Goal: Information Seeking & Learning: Understand process/instructions

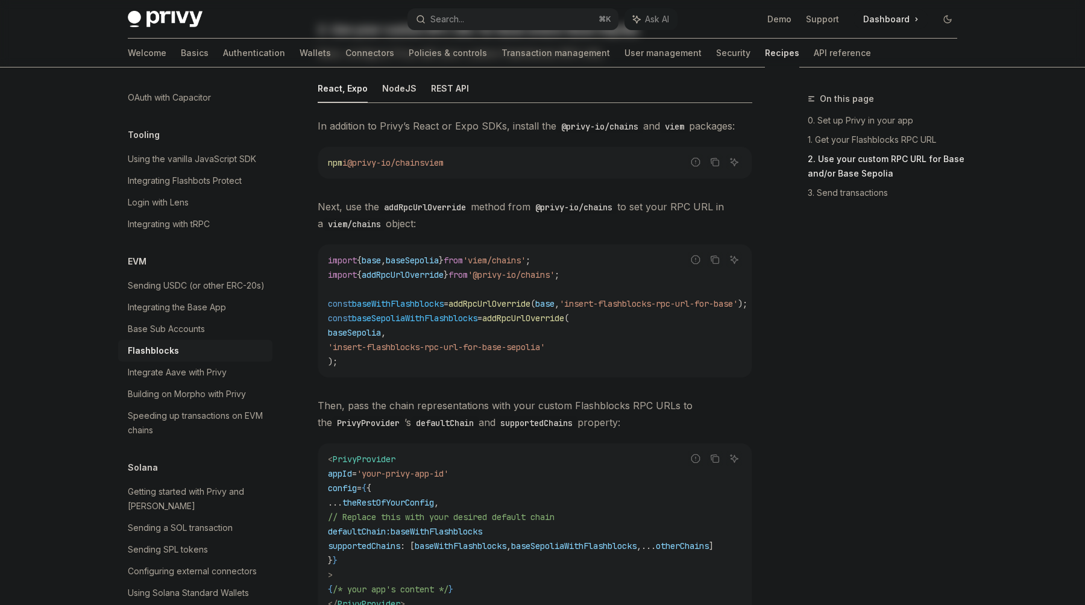
scroll to position [501, 0]
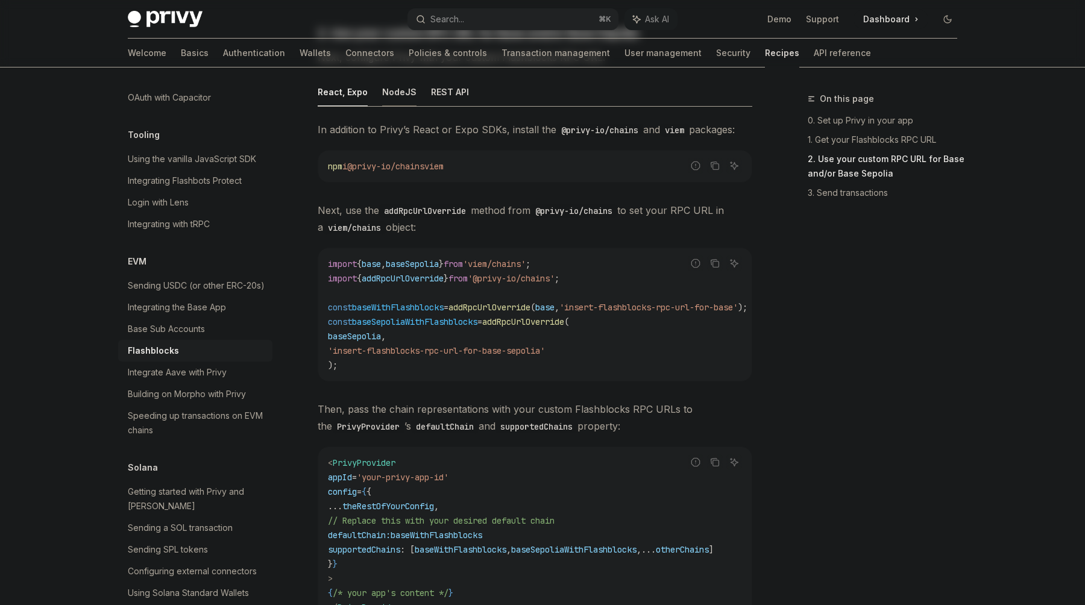
click at [389, 90] on button "NodeJS" at bounding box center [399, 92] width 34 height 28
type textarea "*"
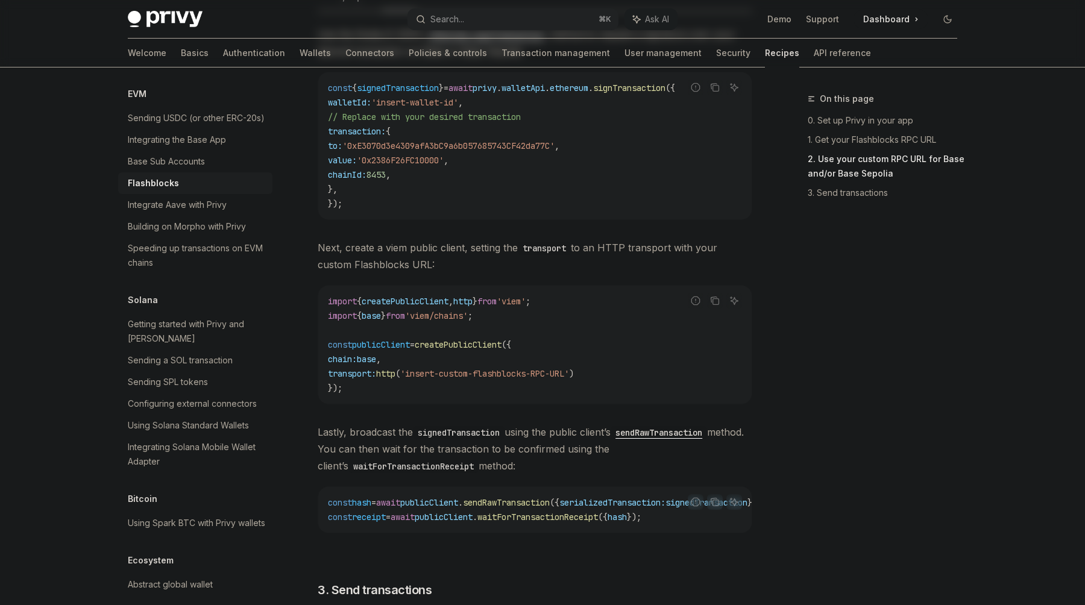
scroll to position [599, 0]
click at [623, 505] on span "serializedTransaction:" at bounding box center [613, 500] width 106 height 11
copy span "serializedTransaction"
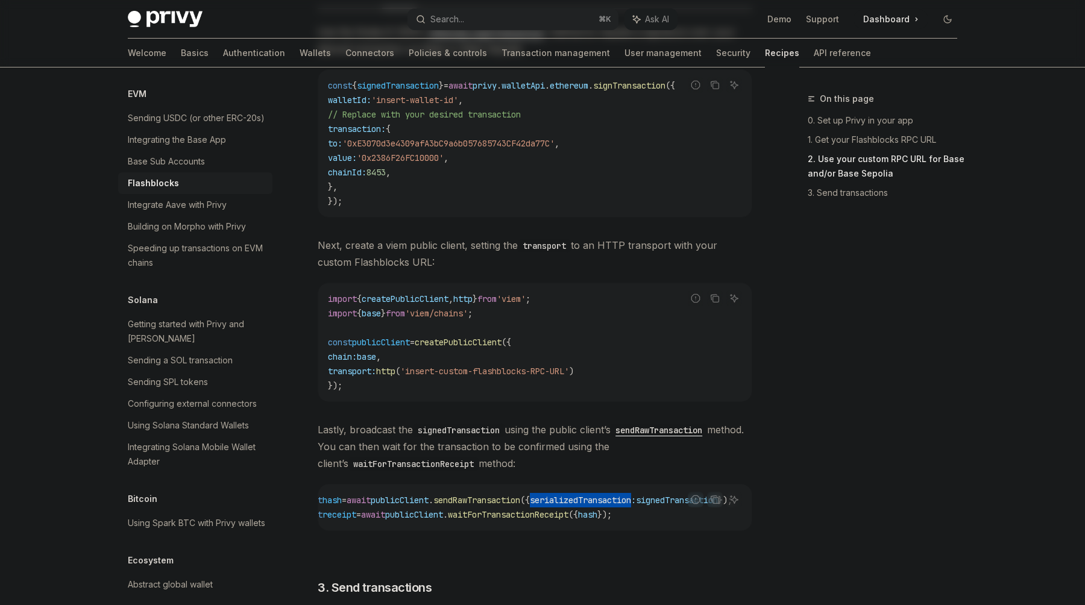
scroll to position [0, 86]
click at [890, 504] on div "On this page 0. Set up Privy in your app 1. Get your Flashblocks RPC URL 2. Use…" at bounding box center [875, 349] width 183 height 514
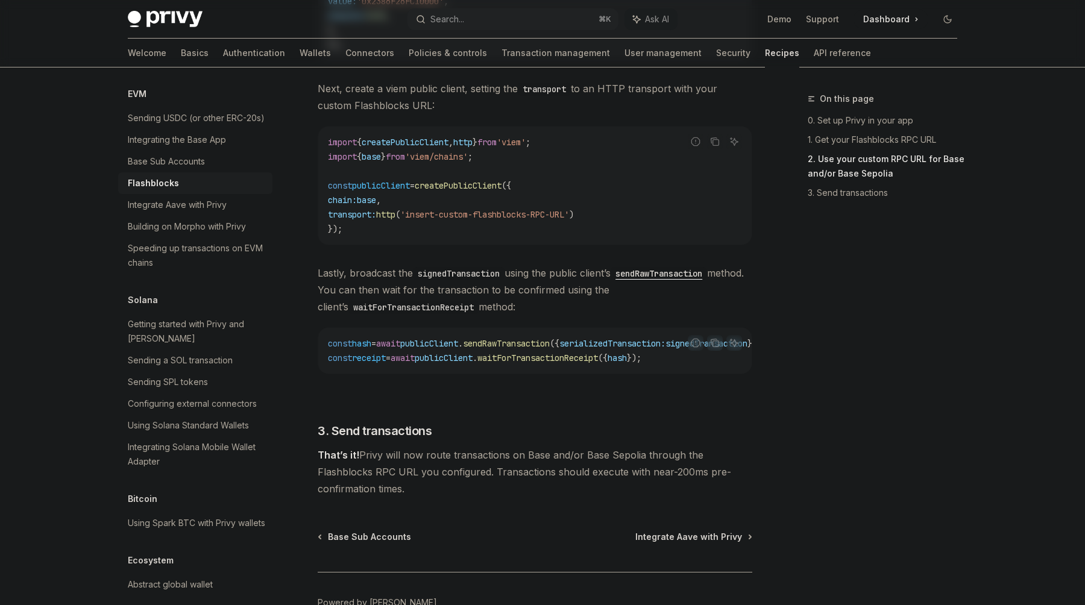
scroll to position [765, 0]
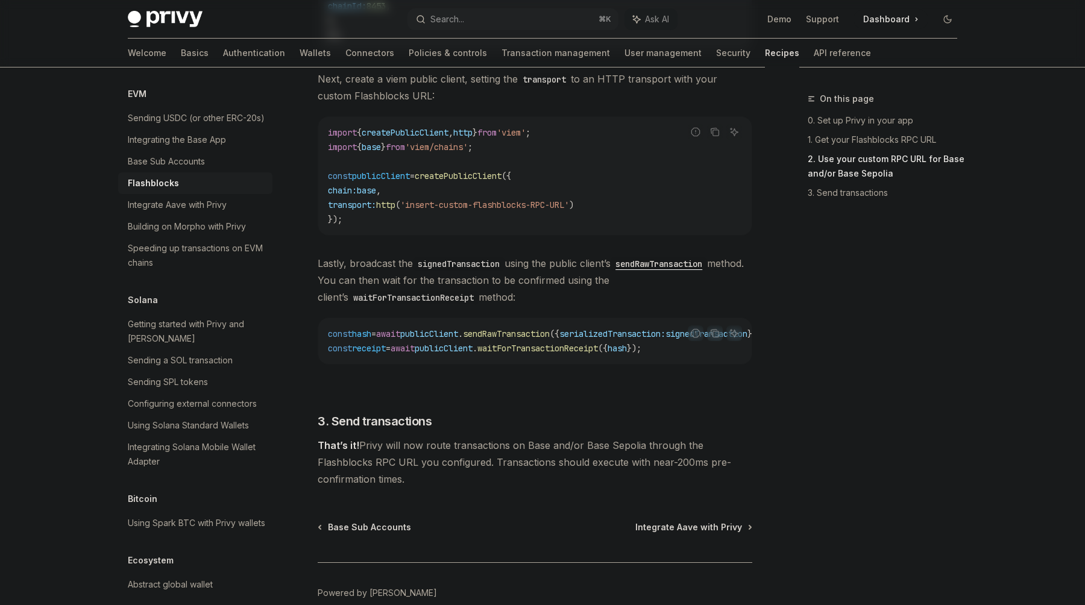
click at [531, 162] on code "import { createPublicClient , http } from 'viem' ; import { base } from 'viem/c…" at bounding box center [535, 175] width 414 height 101
